Goal: Information Seeking & Learning: Learn about a topic

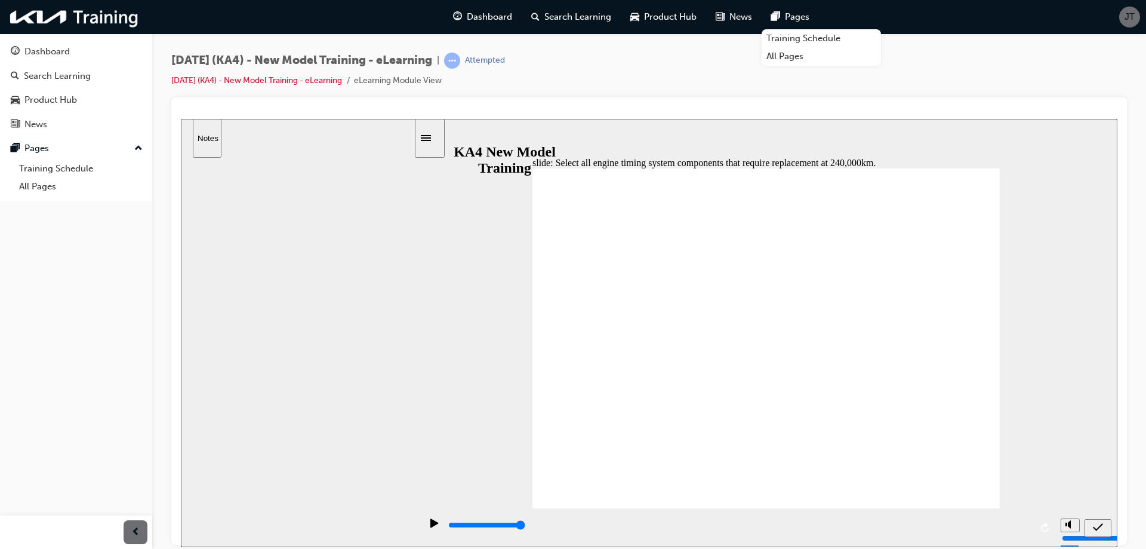
checkbox input "true"
click at [1065, 267] on div "slide: Select all engine timing system components that require replacement at 2…" at bounding box center [649, 332] width 937 height 428
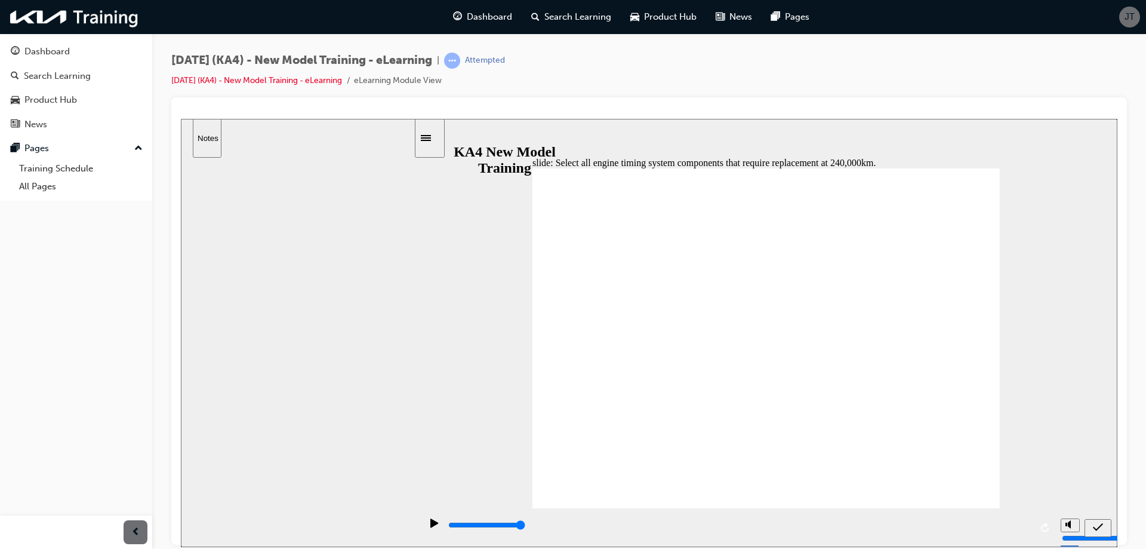
checkbox input "true"
click at [1094, 527] on icon "submit" at bounding box center [1098, 526] width 10 height 8
checkbox input "true"
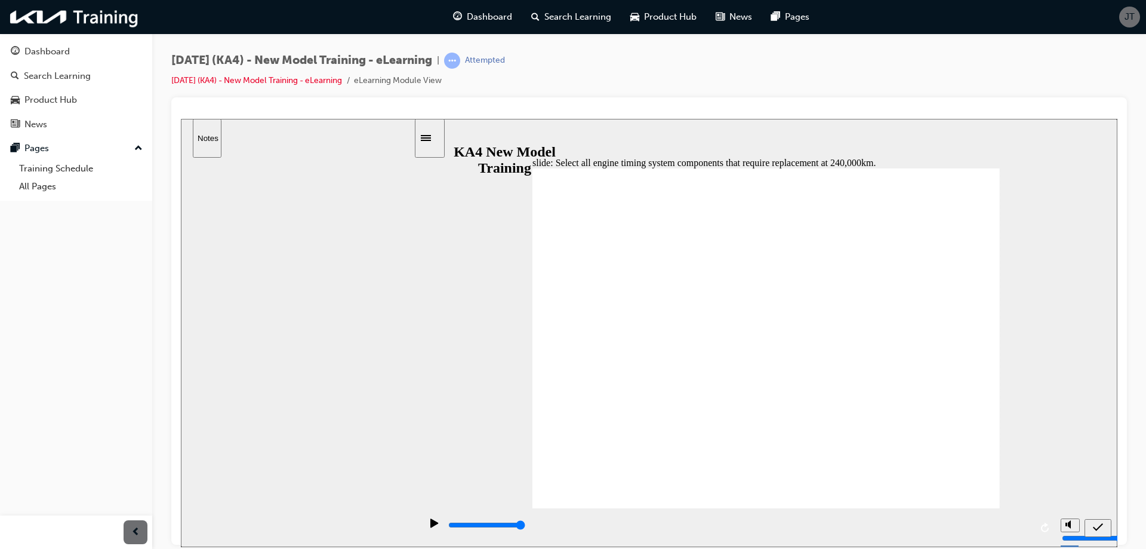
click at [1098, 527] on icon "submit" at bounding box center [1098, 526] width 10 height 11
click at [365, 244] on div "sidebar" at bounding box center [298, 345] width 234 height 377
checkbox input "false"
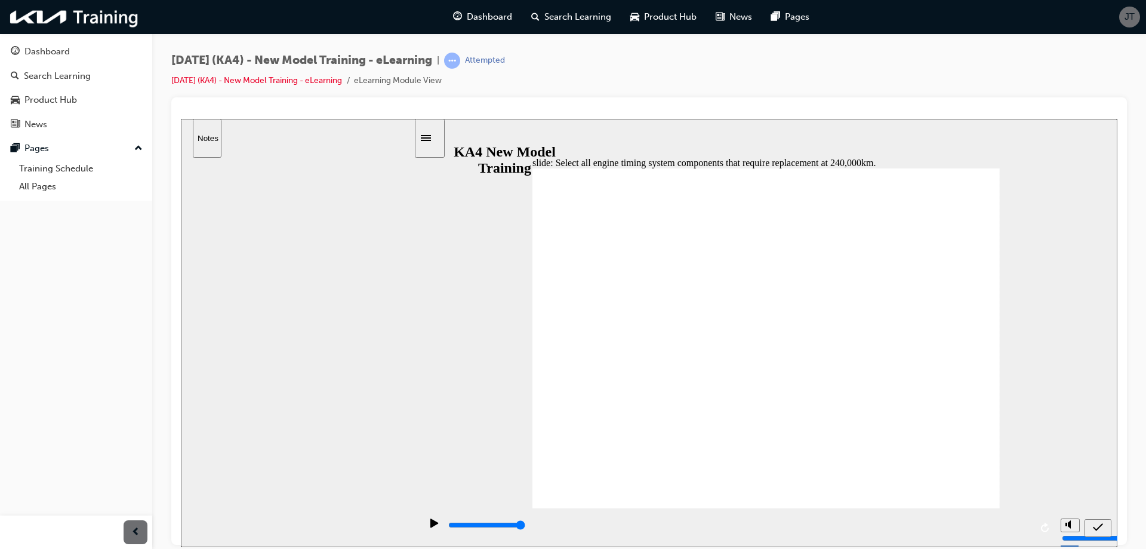
checkbox input "false"
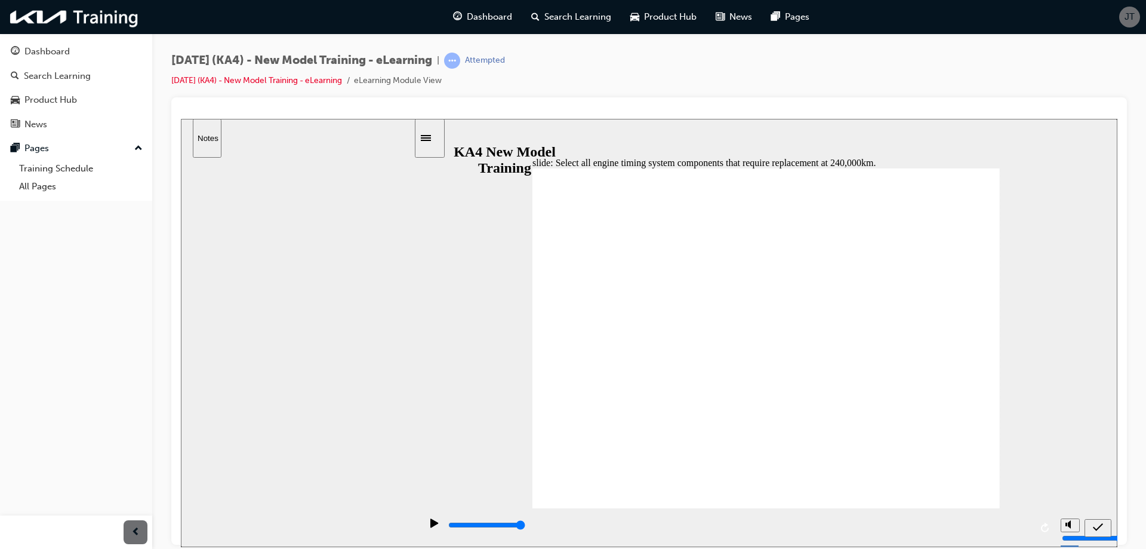
checkbox input "false"
checkbox input "true"
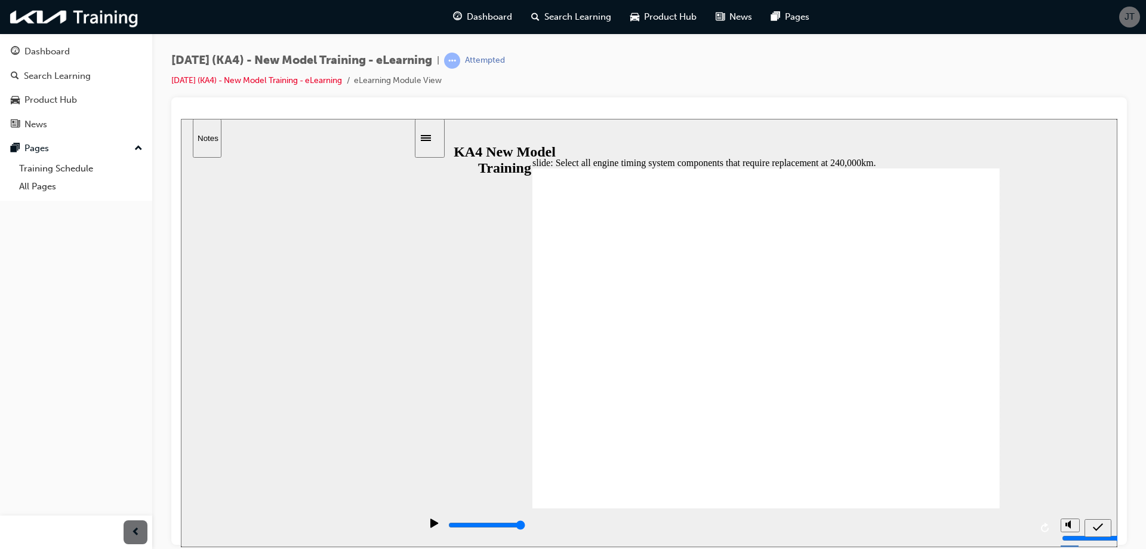
checkbox input "true"
click at [1095, 529] on icon "submit" at bounding box center [1098, 526] width 10 height 11
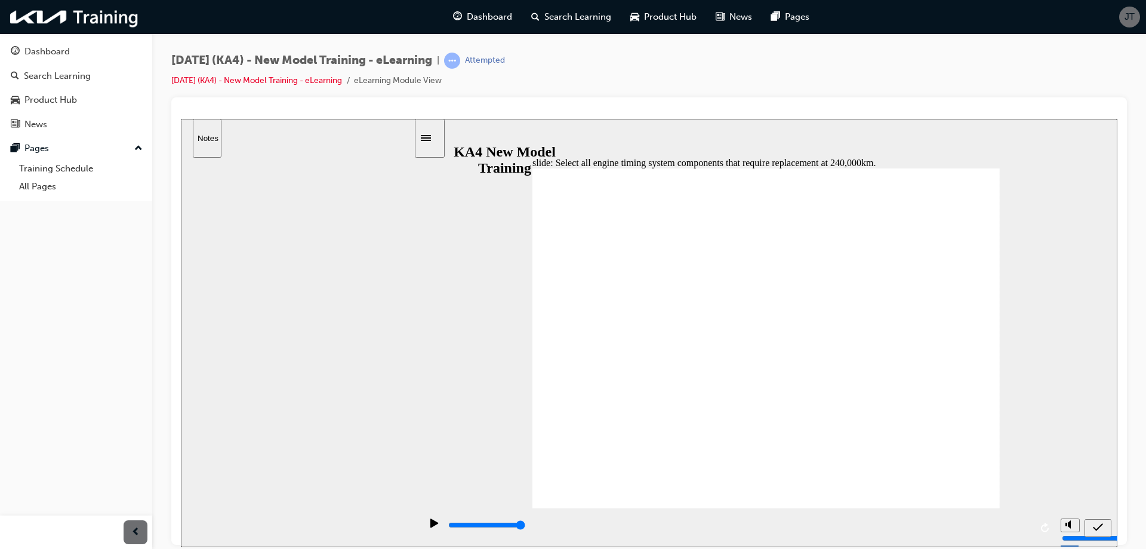
click at [1100, 525] on icon "submit" at bounding box center [1098, 526] width 10 height 8
checkbox input "false"
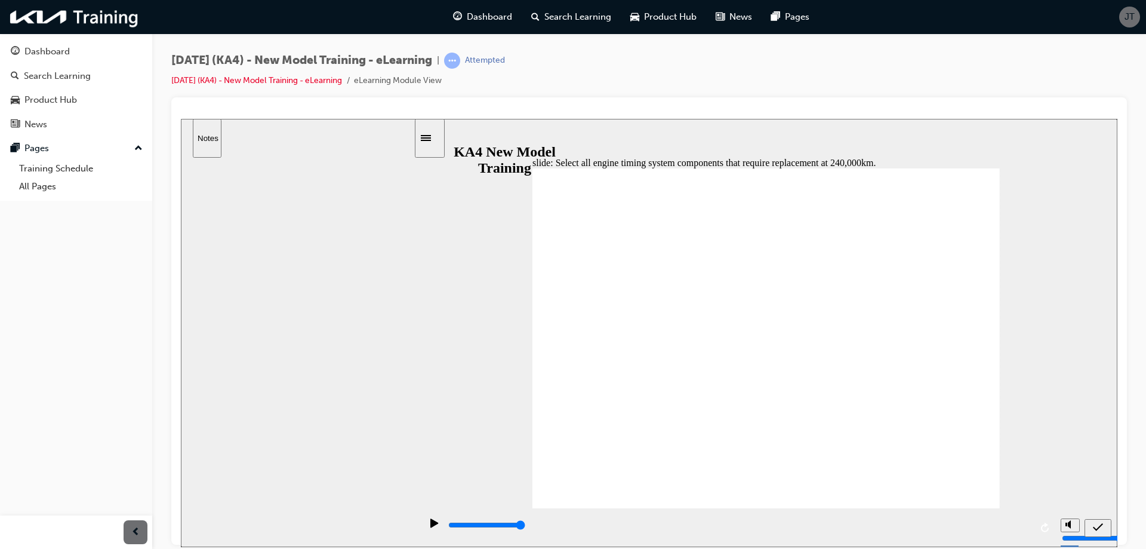
checkbox input "true"
drag, startPoint x: 570, startPoint y: 370, endPoint x: 623, endPoint y: 381, distance: 53.7
checkbox input "false"
click at [1103, 530] on div "submit" at bounding box center [1097, 527] width 17 height 13
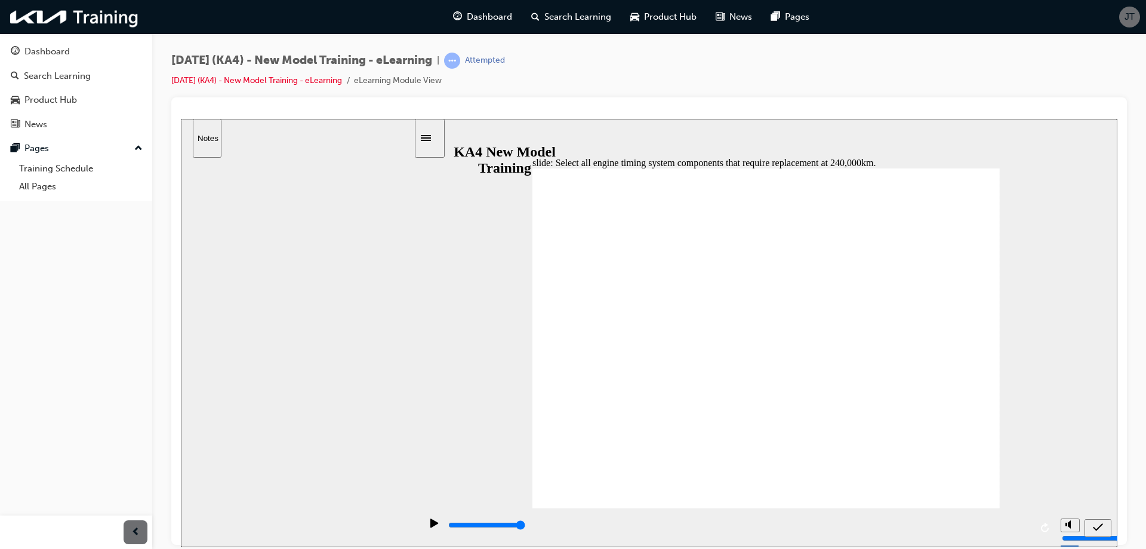
checkbox input "false"
checkbox input "true"
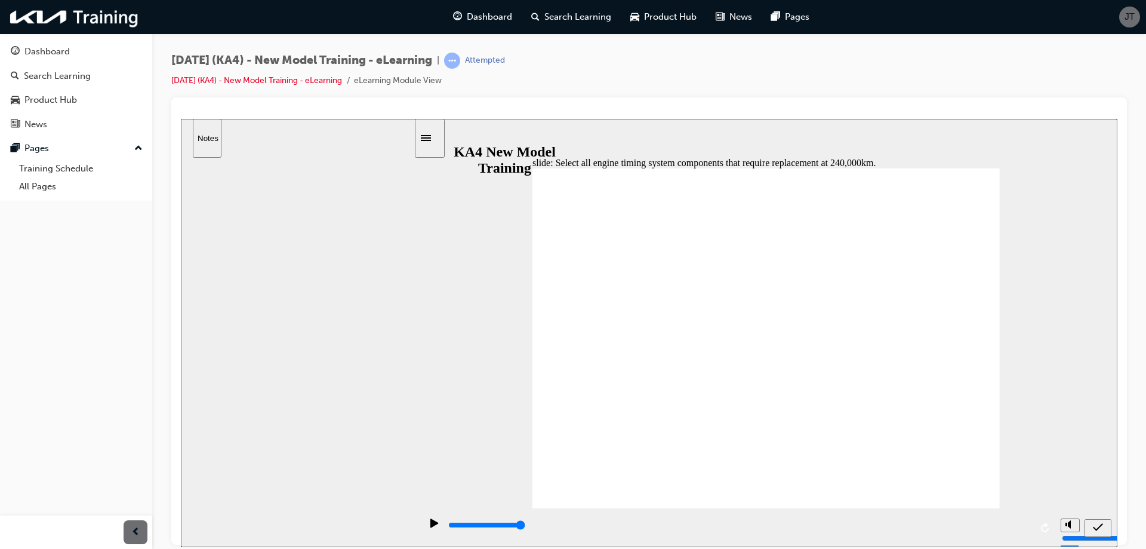
click at [1097, 523] on icon "submit" at bounding box center [1098, 526] width 10 height 11
drag, startPoint x: 571, startPoint y: 343, endPoint x: 651, endPoint y: 361, distance: 81.4
checkbox input "true"
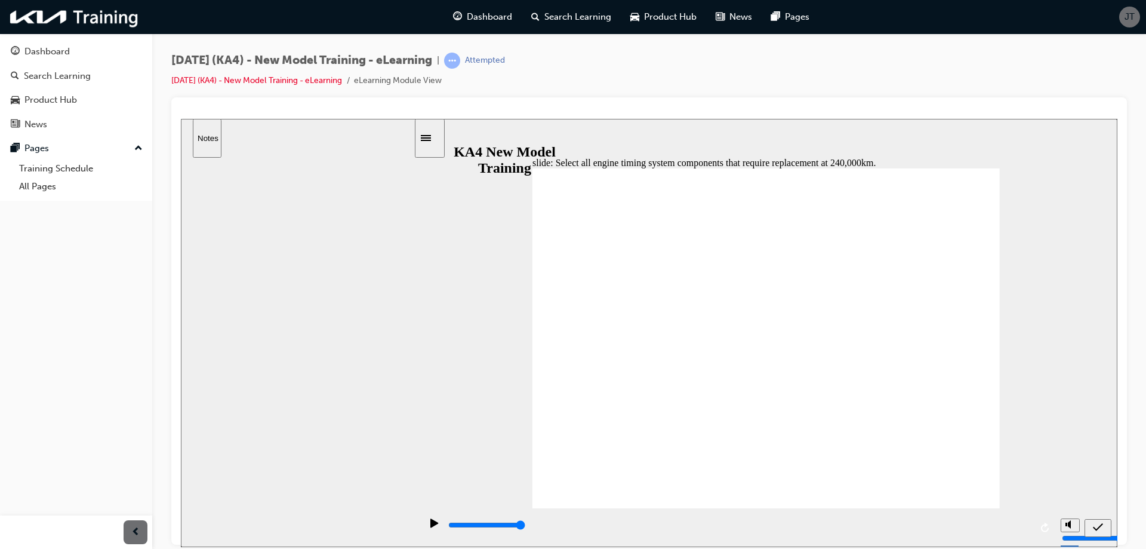
click at [1097, 523] on icon "submit" at bounding box center [1098, 526] width 10 height 11
drag, startPoint x: 576, startPoint y: 322, endPoint x: 583, endPoint y: 319, distance: 7.8
checkbox input "true"
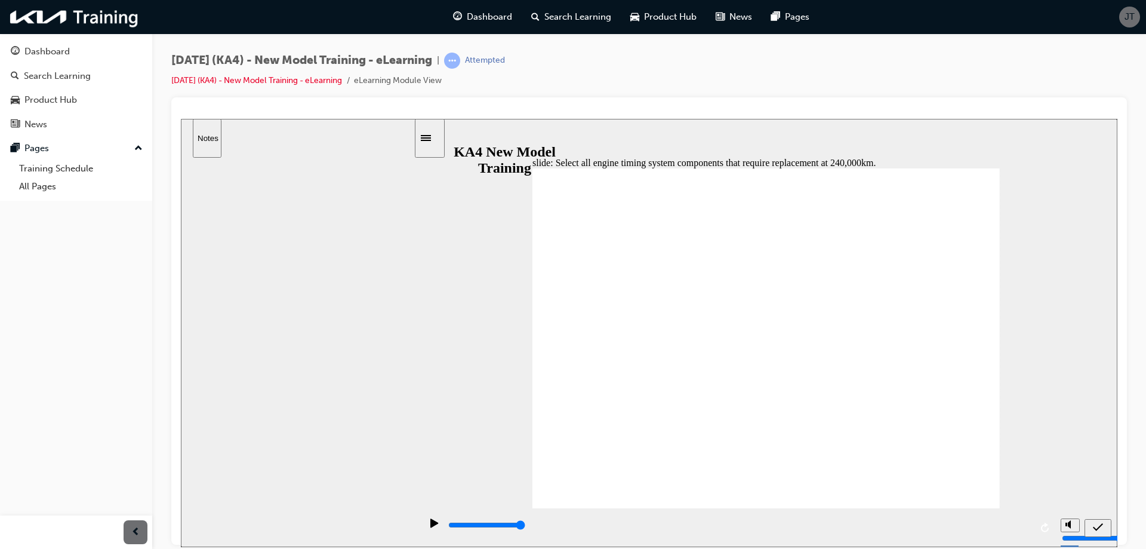
drag, startPoint x: 1106, startPoint y: 525, endPoint x: 1099, endPoint y: 526, distance: 6.7
click at [1104, 527] on div "submit" at bounding box center [1097, 527] width 17 height 13
checkbox input "true"
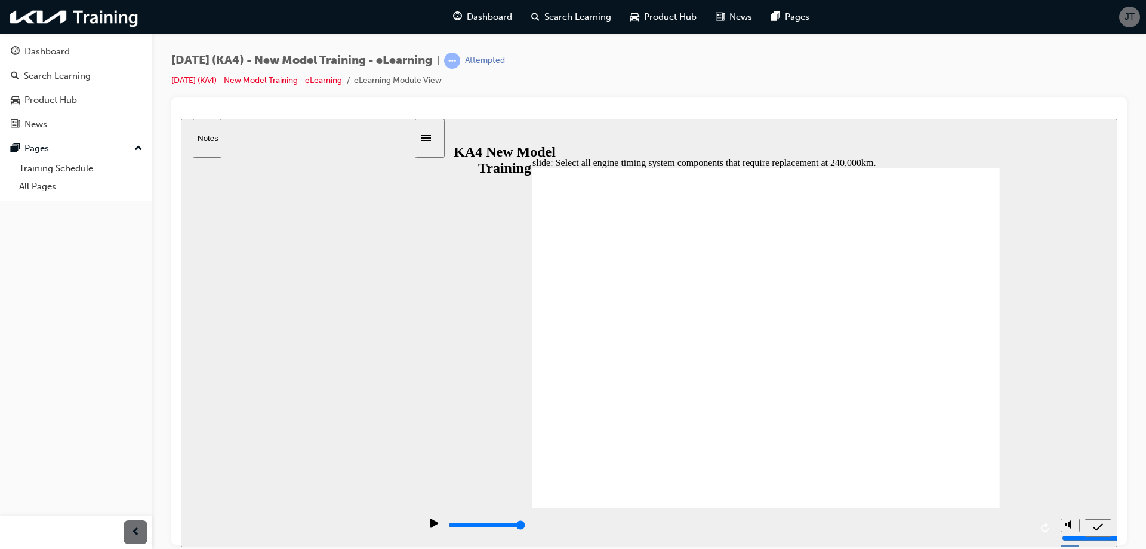
checkbox input "false"
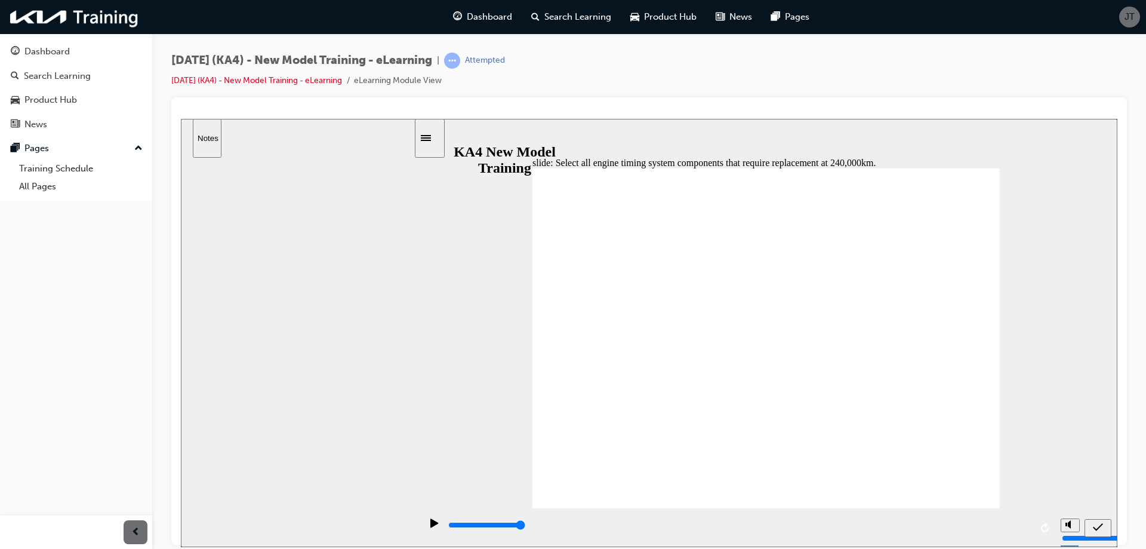
checkbox input "false"
click at [1095, 526] on icon "submit" at bounding box center [1098, 526] width 10 height 11
